Goal: Task Accomplishment & Management: Manage account settings

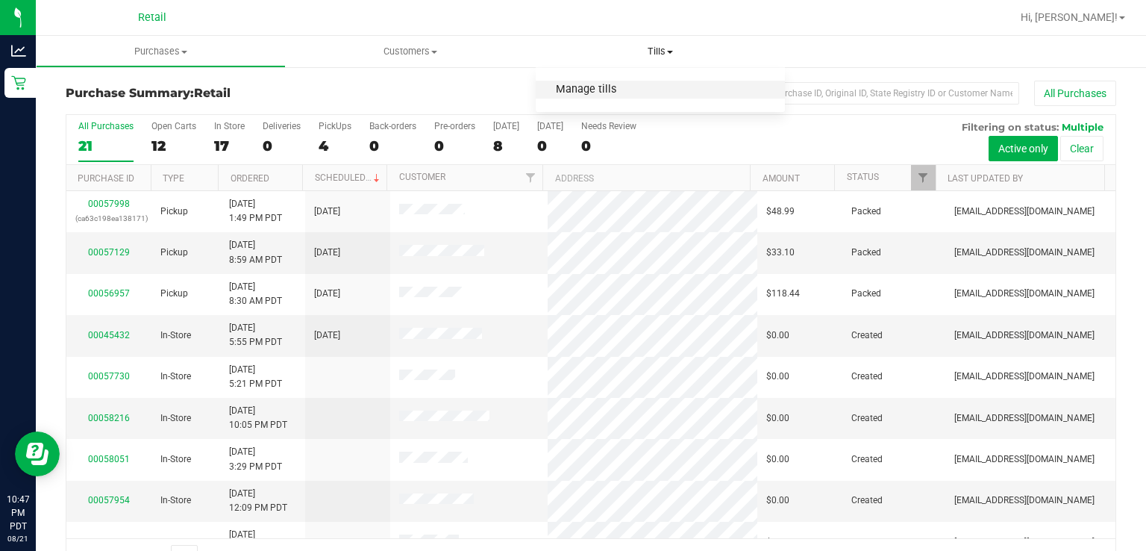
click at [609, 91] on span "Manage tills" at bounding box center [586, 90] width 101 height 13
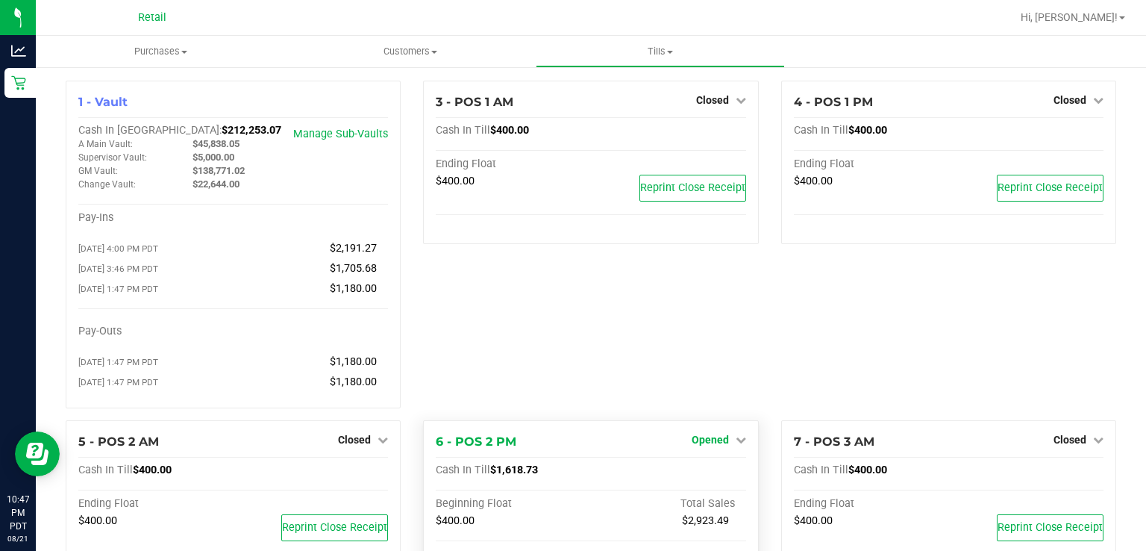
click at [736, 444] on icon at bounding box center [741, 439] width 10 height 10
click at [713, 472] on link "Close Till" at bounding box center [712, 470] width 40 height 12
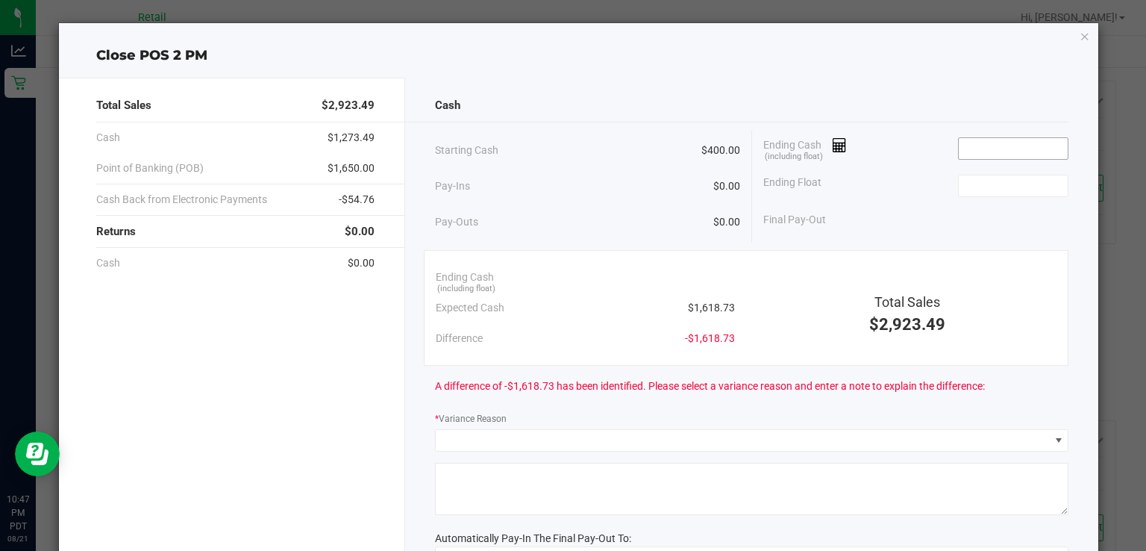
click at [981, 143] on input at bounding box center [1014, 148] width 110 height 21
click at [960, 184] on input at bounding box center [1014, 185] width 110 height 21
type input "$1,620.74"
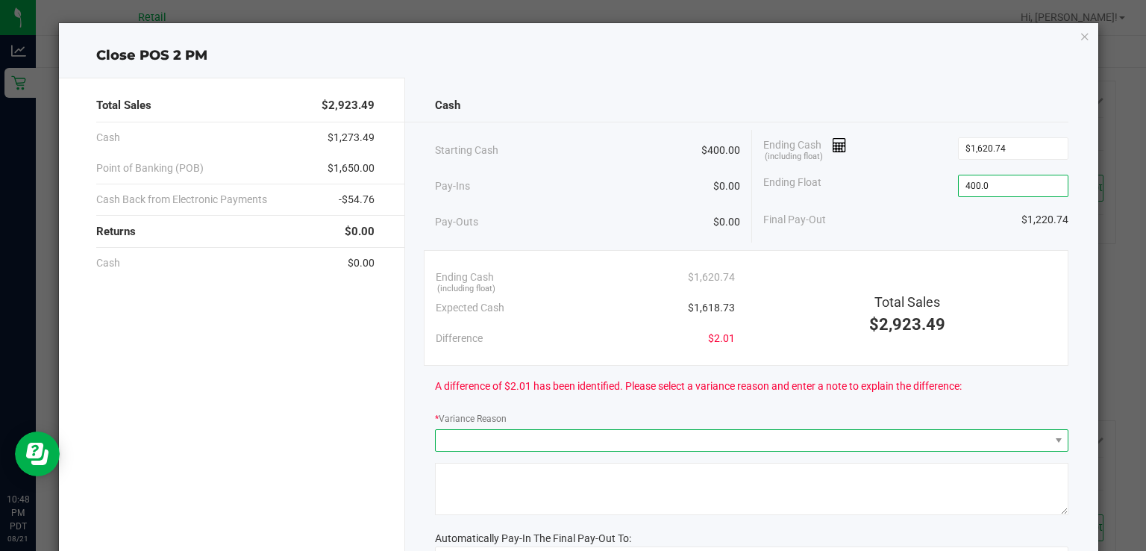
click at [466, 433] on span at bounding box center [742, 440] width 613 height 21
type input "$400.00"
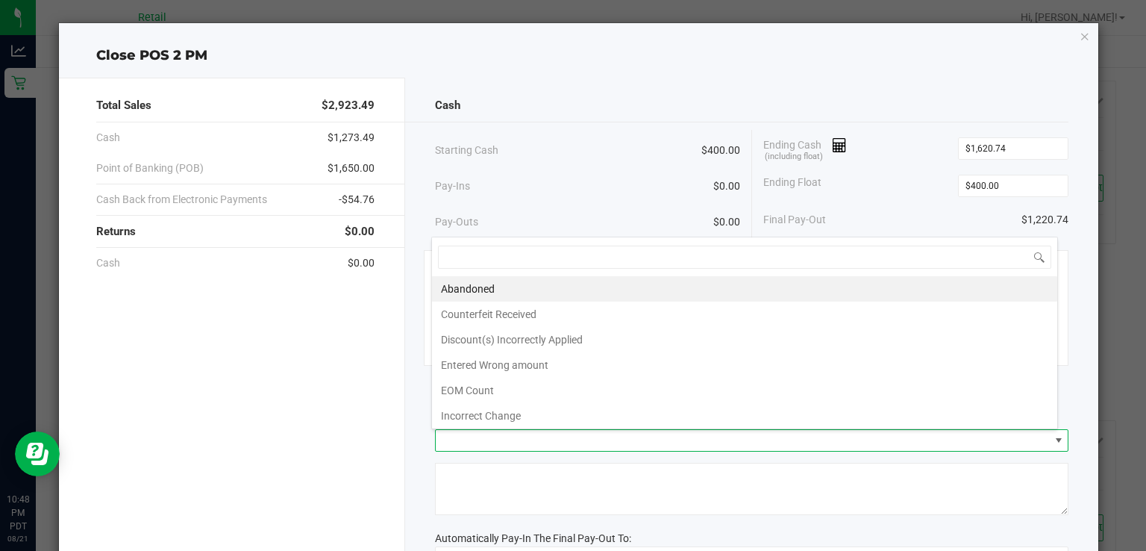
scroll to position [22, 627]
click at [515, 406] on li "Incorrect Change" at bounding box center [744, 415] width 625 height 25
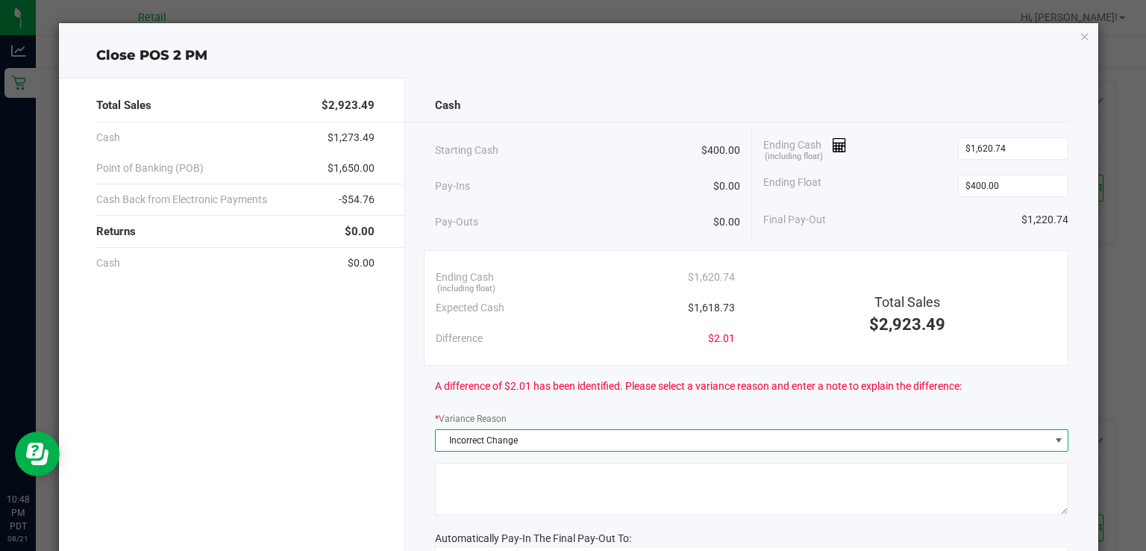
click at [466, 469] on textarea at bounding box center [751, 489] width 633 height 52
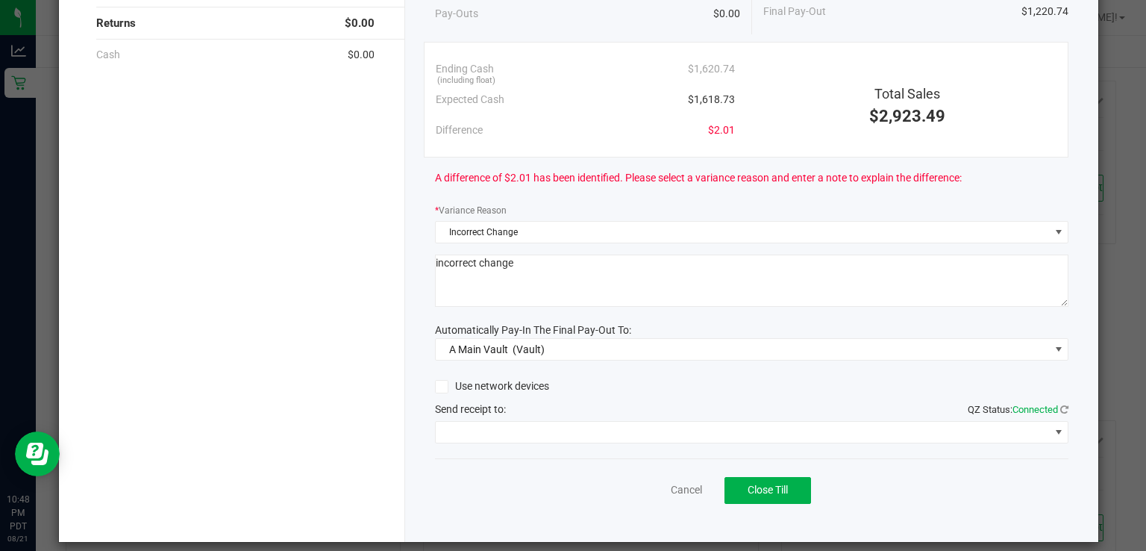
scroll to position [221, 0]
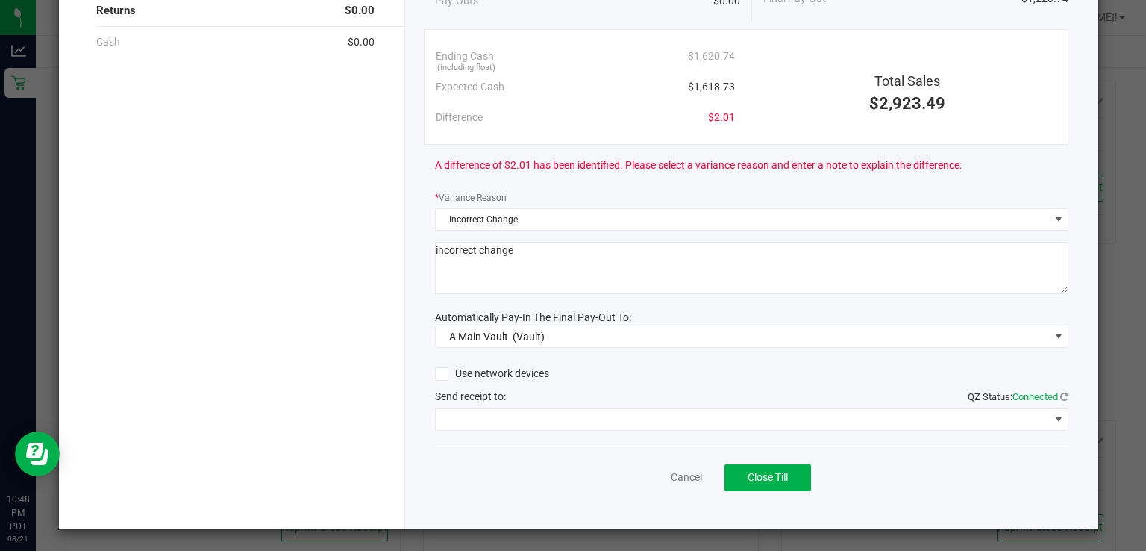
type textarea "incorrect change"
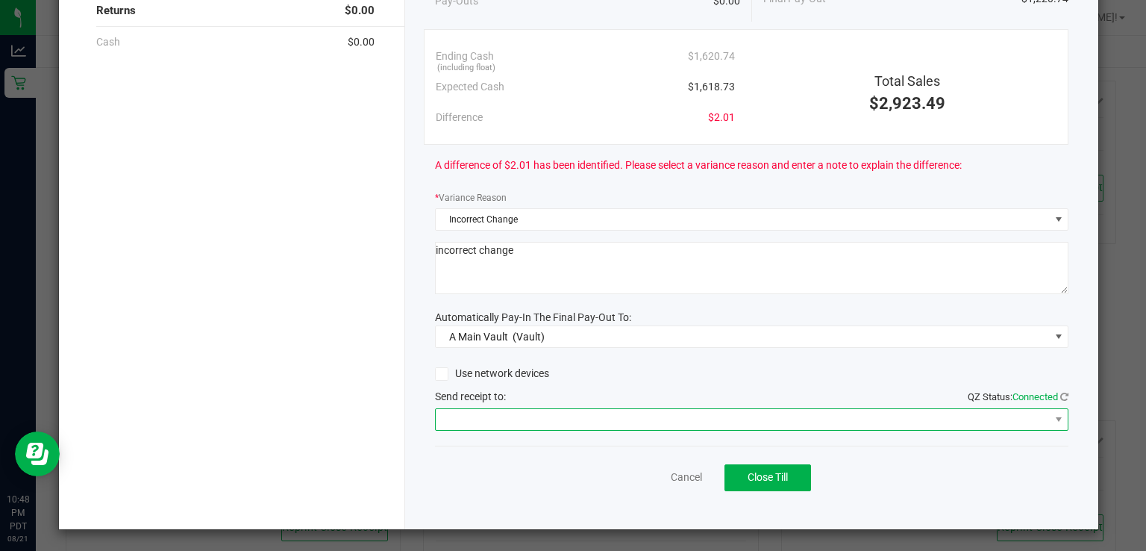
click at [451, 411] on span at bounding box center [742, 419] width 613 height 21
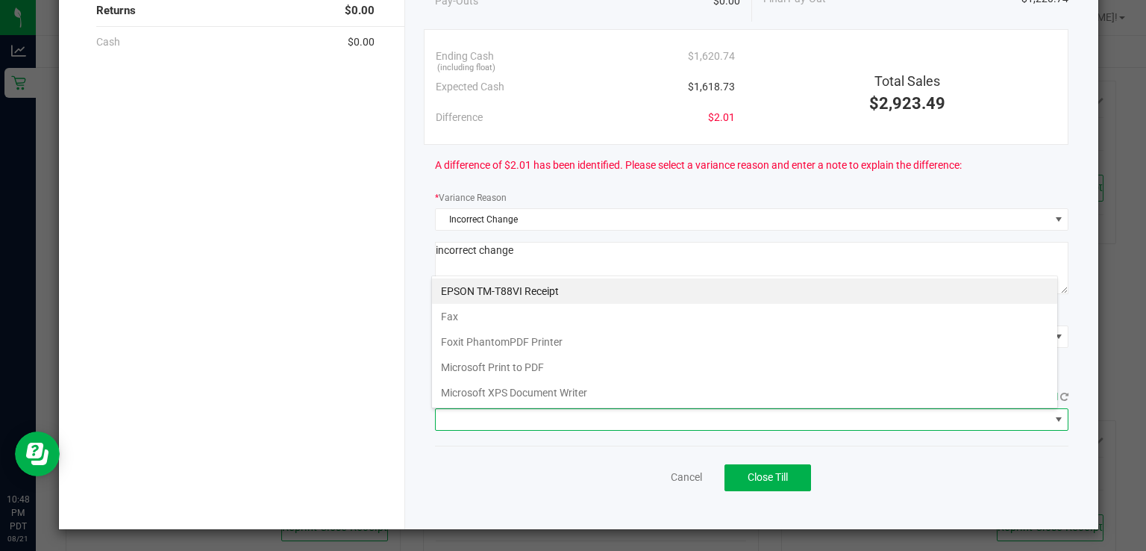
scroll to position [22, 627]
click at [531, 292] on Receipt "EPSON TM-T88VI Receipt" at bounding box center [744, 290] width 625 height 25
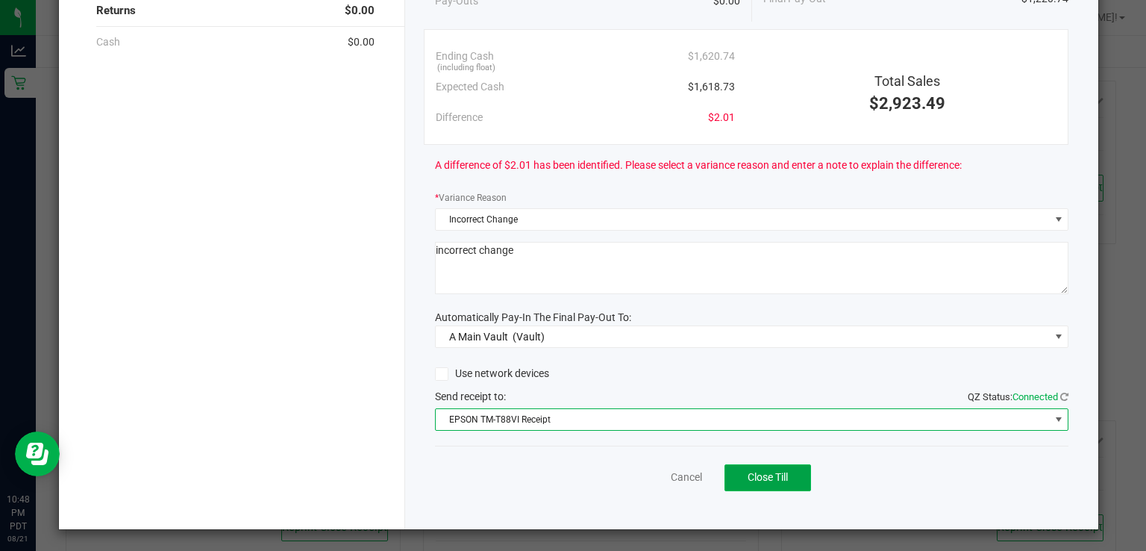
click at [770, 471] on span "Close Till" at bounding box center [768, 477] width 40 height 12
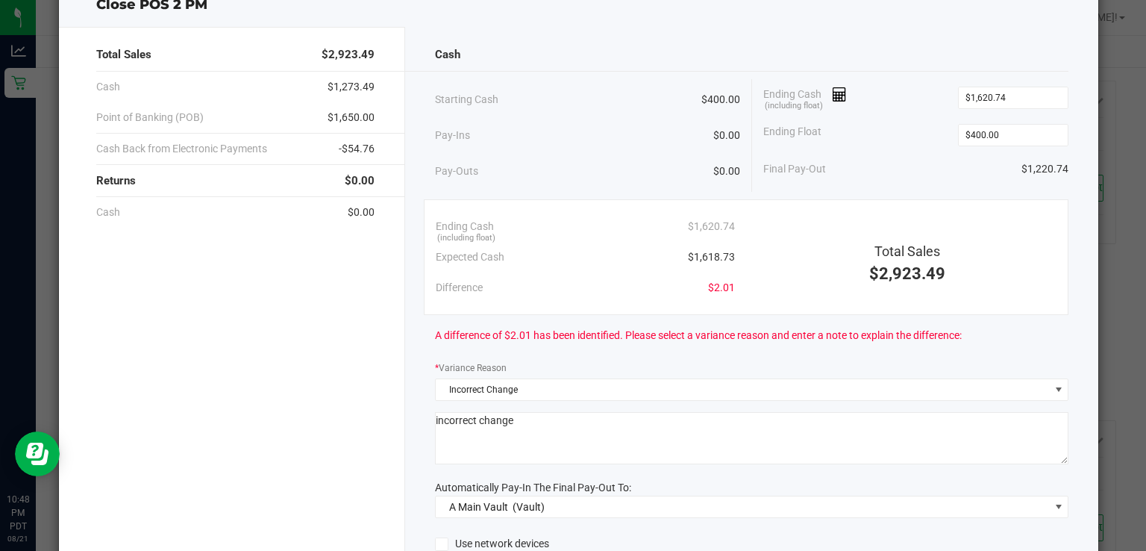
scroll to position [0, 0]
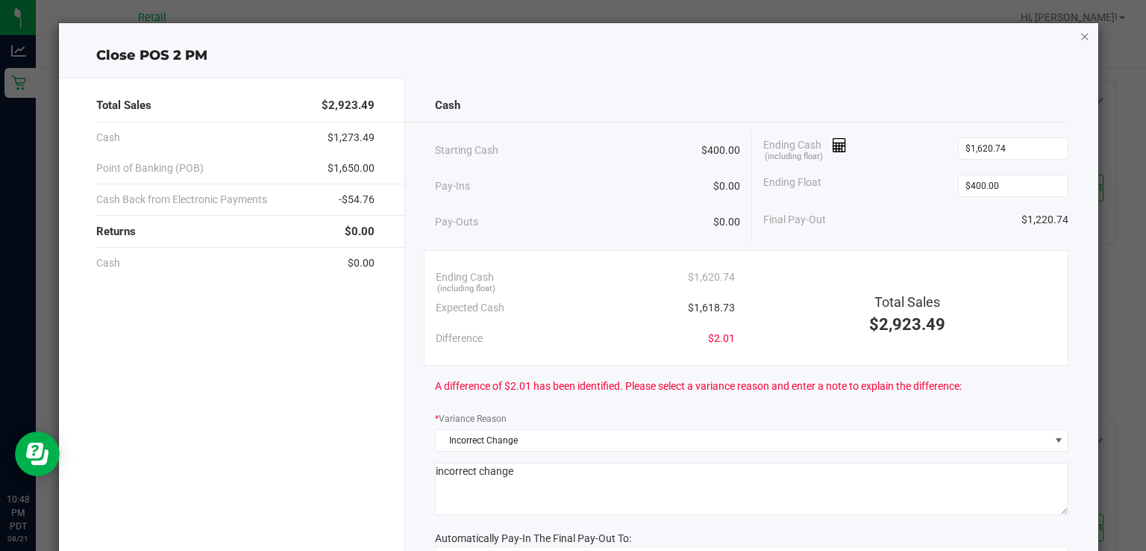
click at [1080, 41] on icon "button" at bounding box center [1085, 36] width 10 height 18
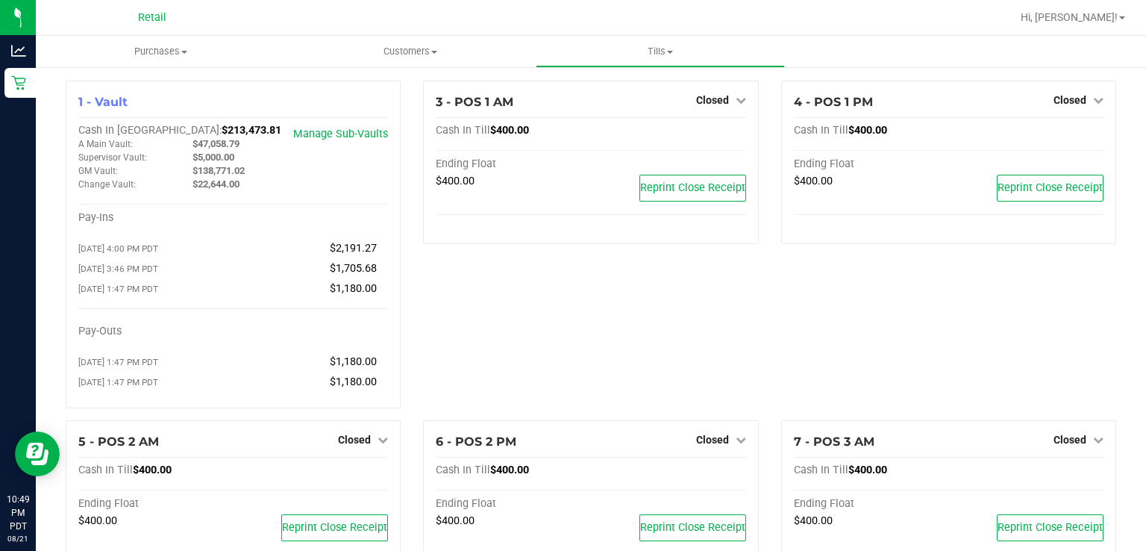
click at [1115, 15] on span "Hi, [PERSON_NAME]!" at bounding box center [1069, 17] width 97 height 12
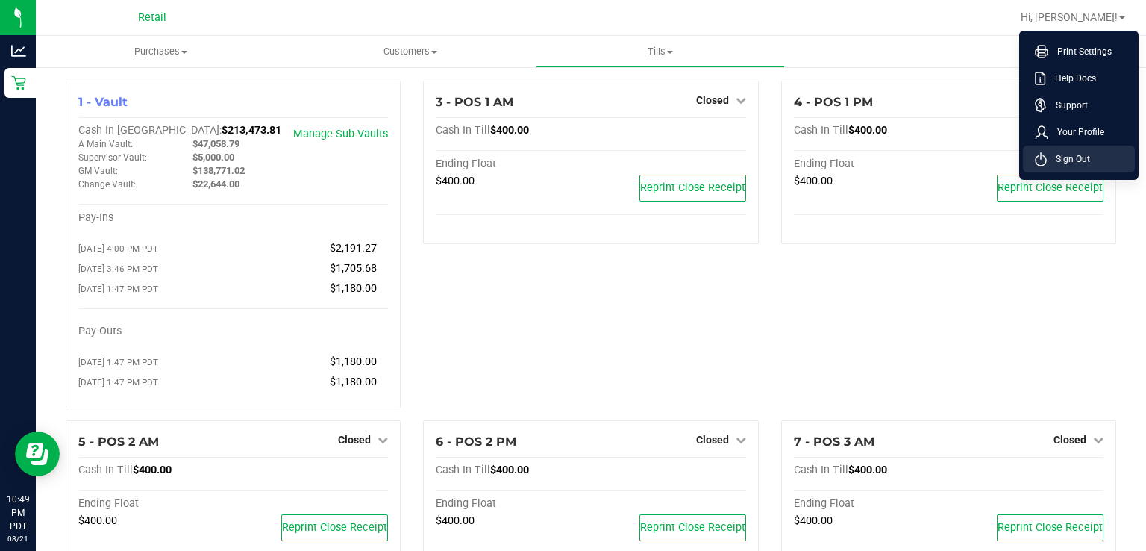
click at [1067, 156] on span "Sign Out" at bounding box center [1068, 158] width 43 height 15
